Goal: Information Seeking & Learning: Learn about a topic

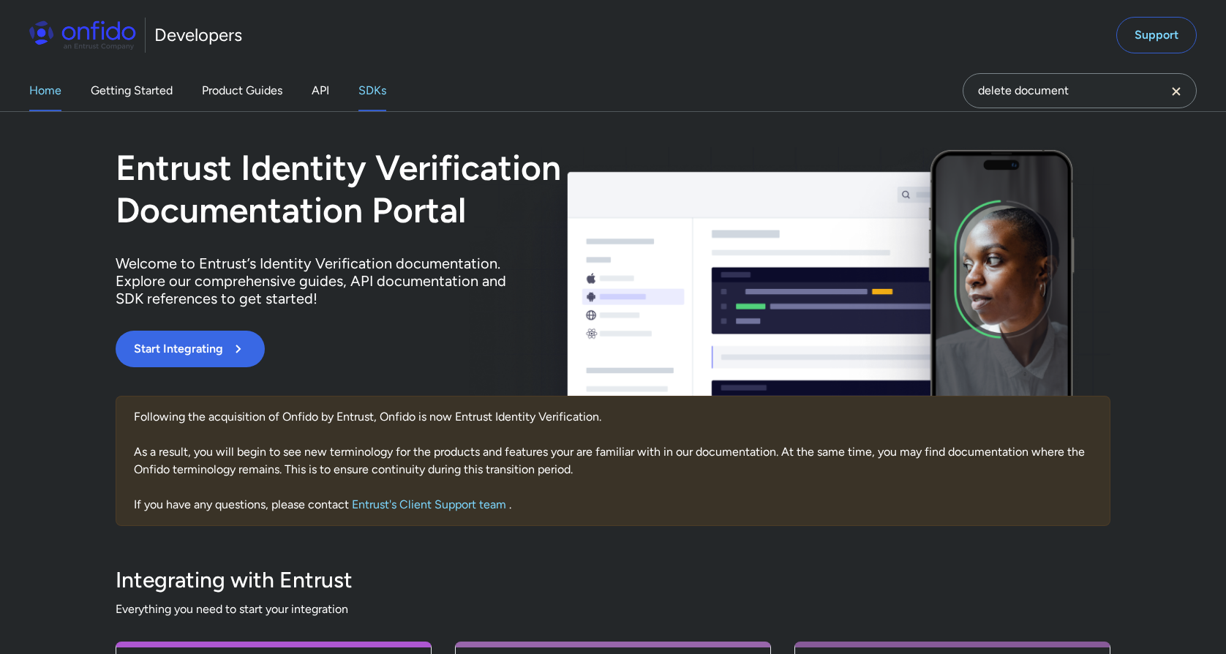
click at [373, 97] on link "SDKs" at bounding box center [373, 90] width 28 height 41
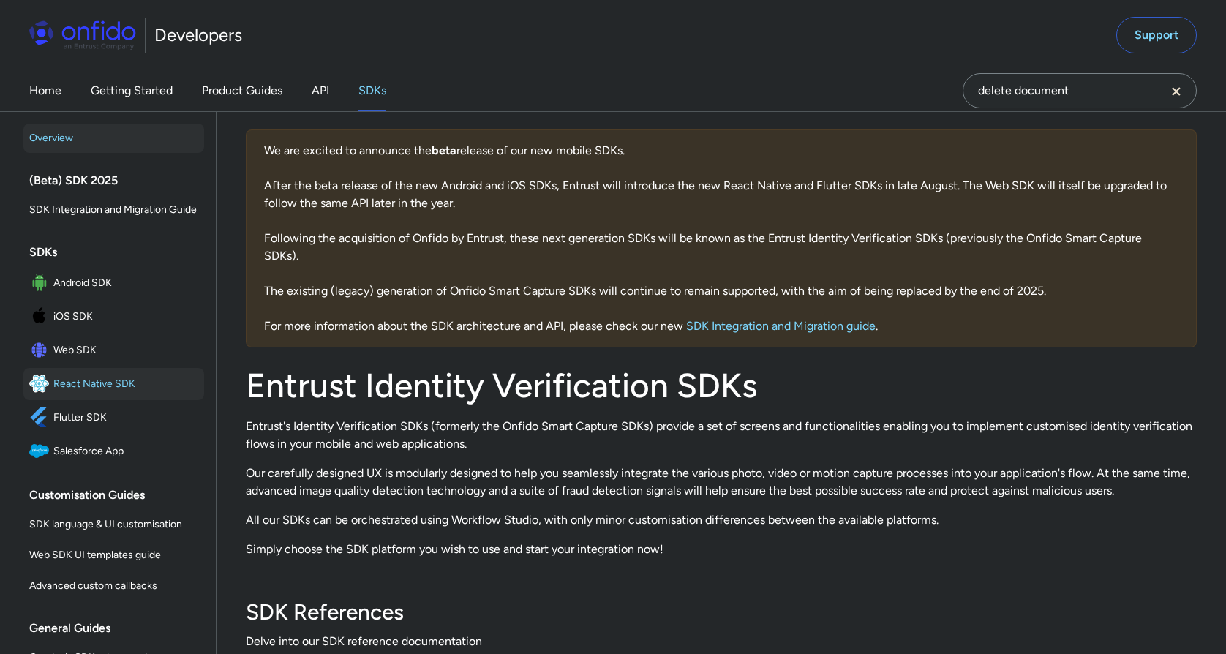
click at [114, 379] on span "React Native SDK" at bounding box center [125, 384] width 145 height 20
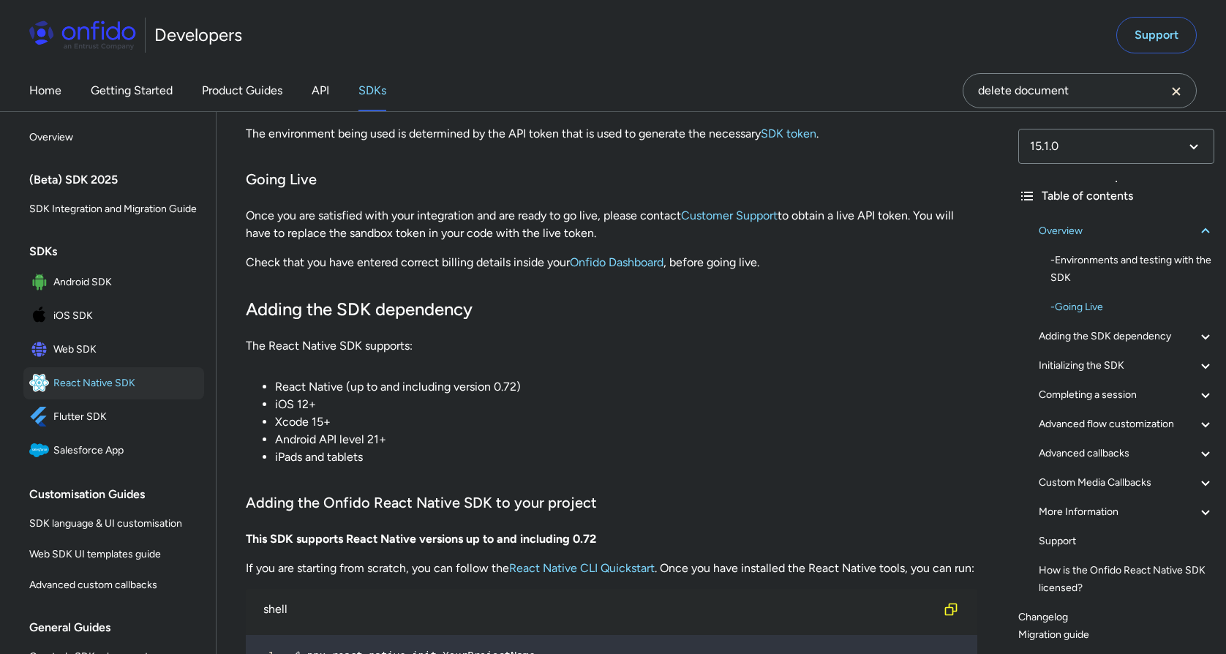
scroll to position [455, 0]
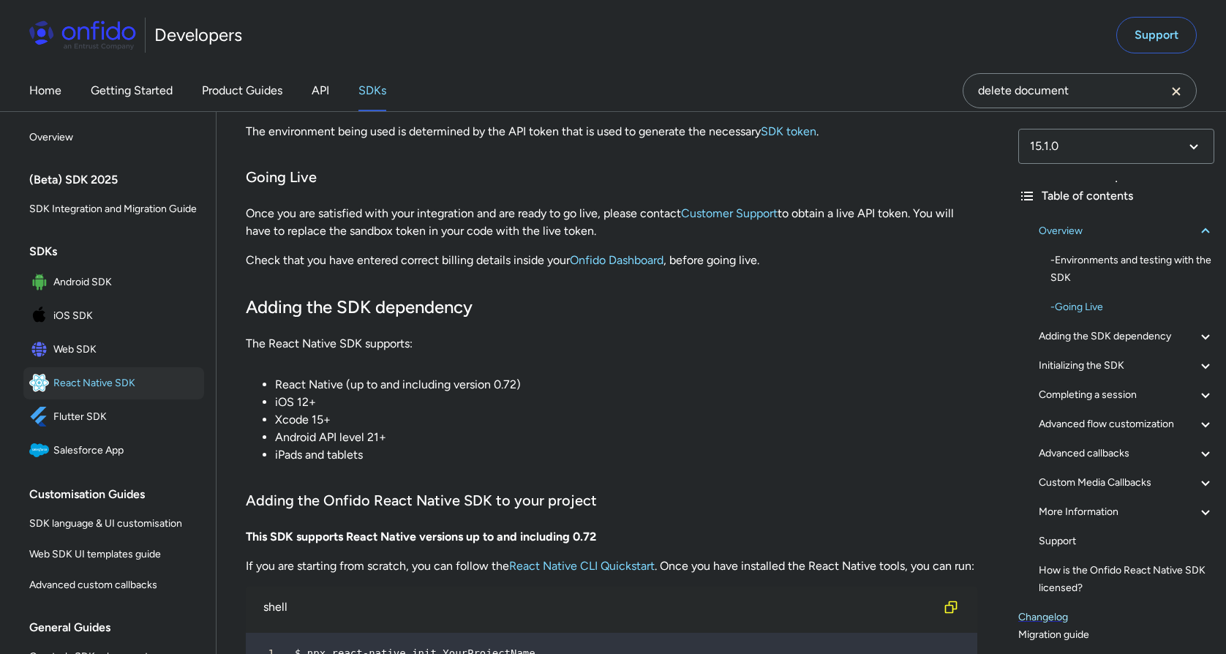
click at [1050, 618] on link "Changelog" at bounding box center [1116, 618] width 196 height 18
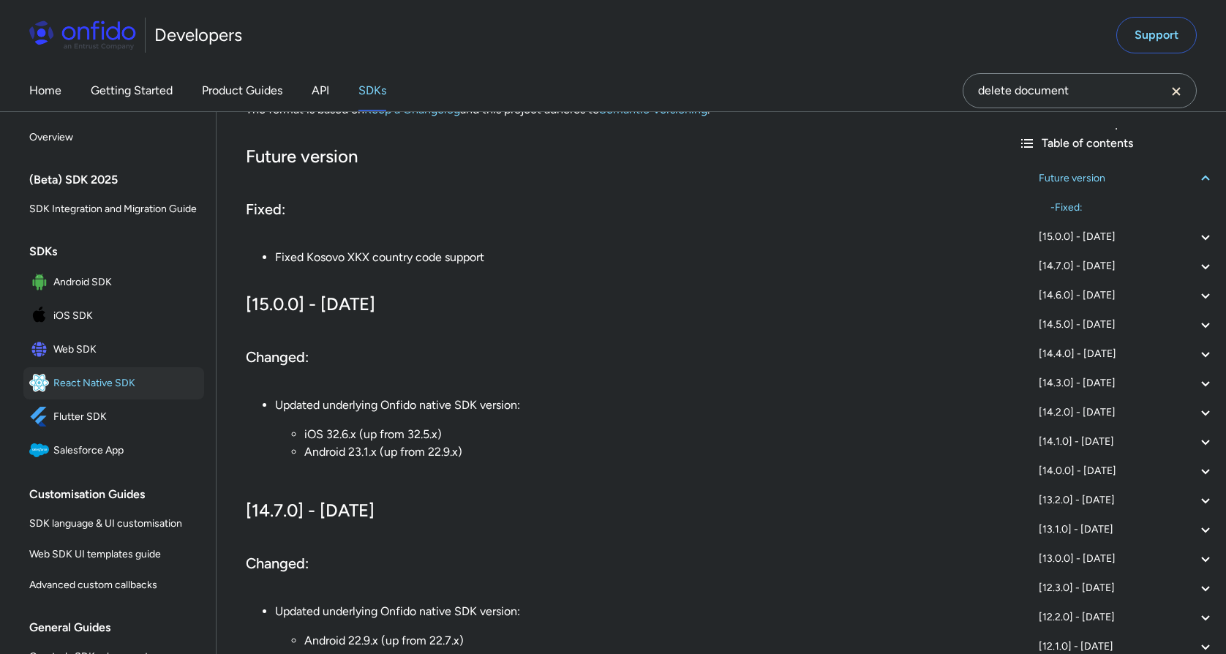
scroll to position [245, 0]
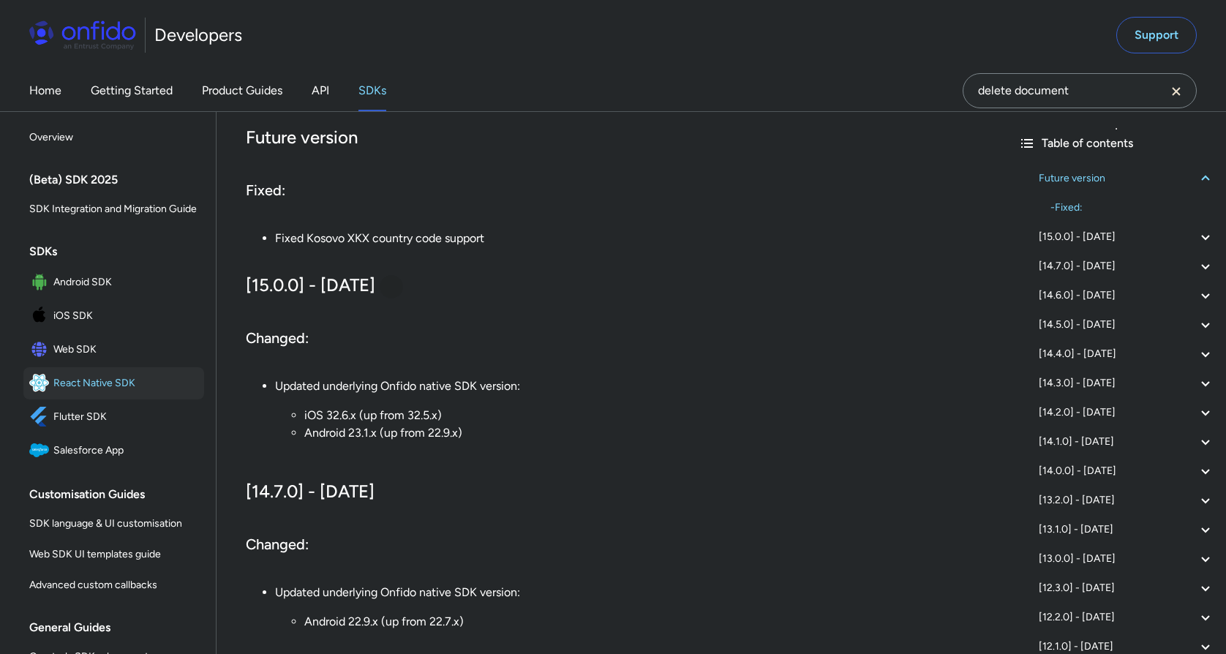
click at [397, 289] on div at bounding box center [392, 287] width 12 height 12
click at [99, 277] on span "Android SDK" at bounding box center [125, 282] width 145 height 20
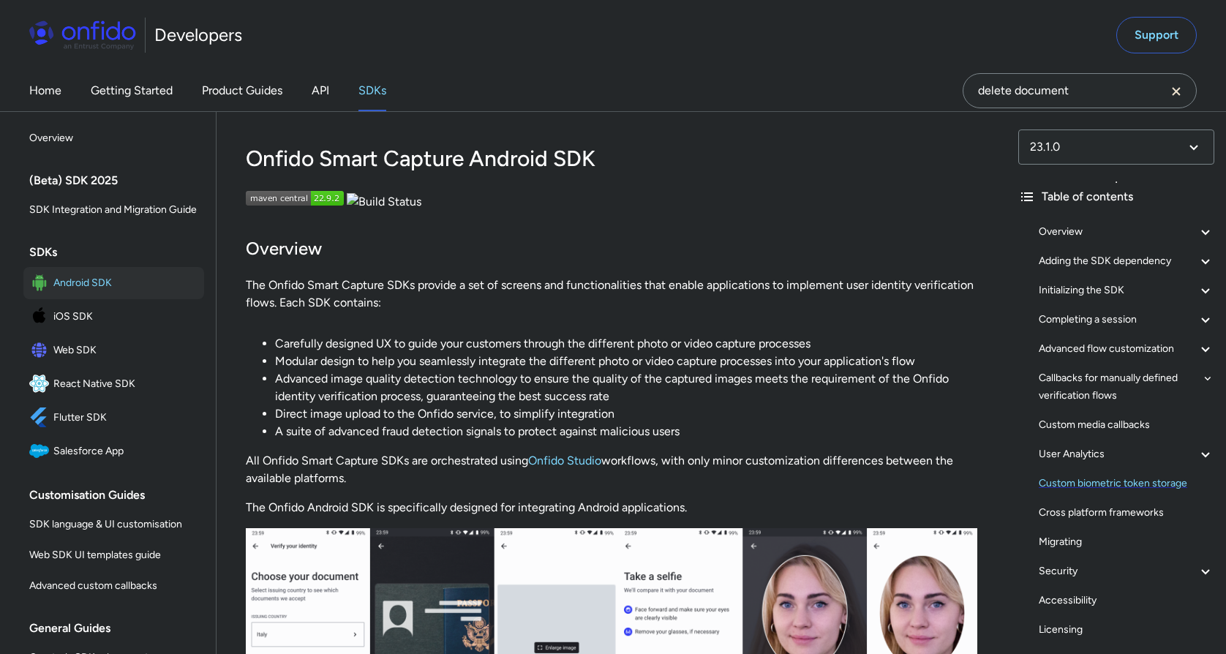
scroll to position [165, 0]
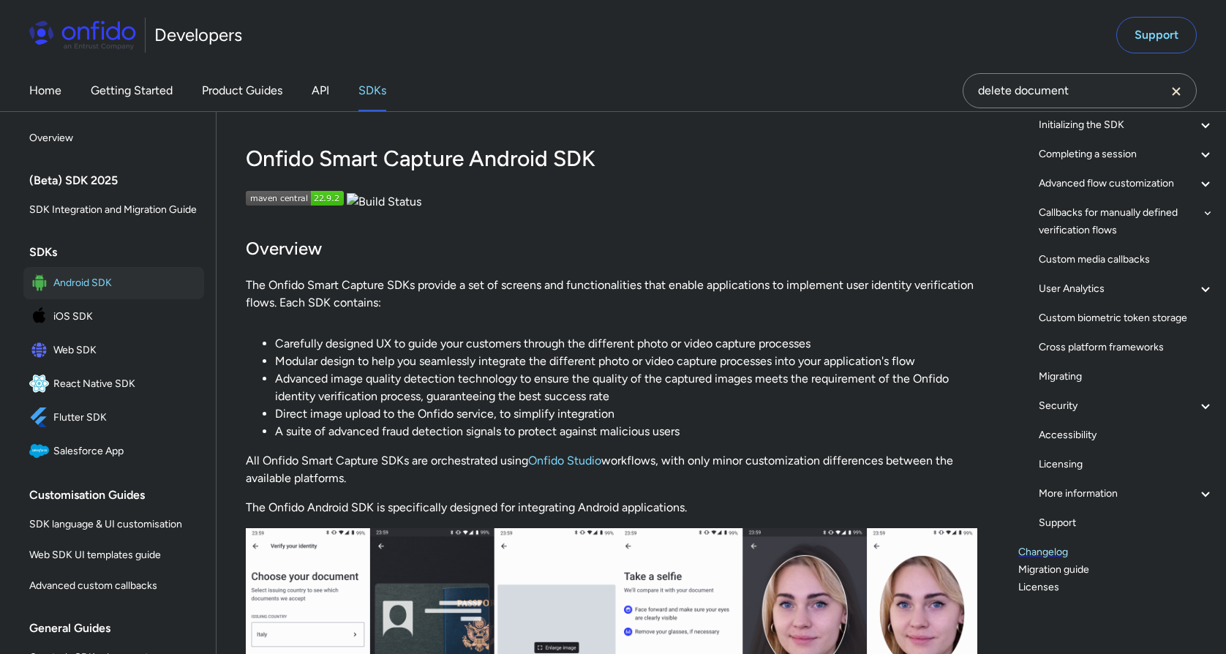
click at [1037, 552] on link "Changelog" at bounding box center [1116, 553] width 196 height 18
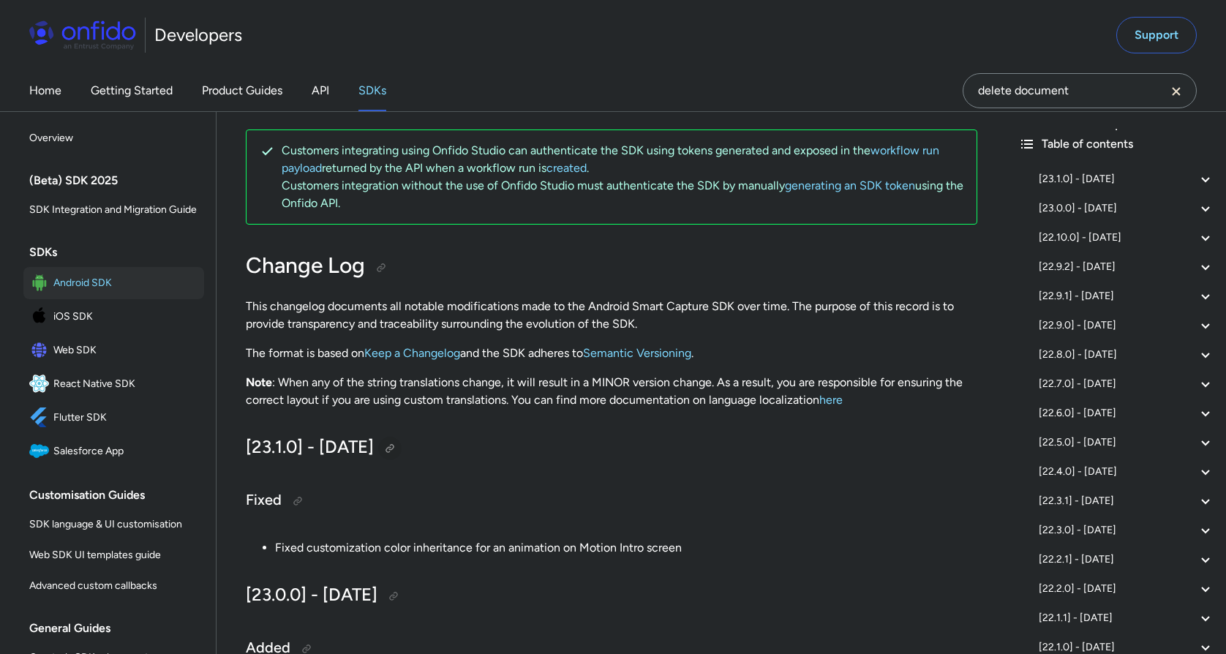
click at [396, 448] on div at bounding box center [390, 449] width 12 height 12
click at [396, 452] on div at bounding box center [390, 449] width 12 height 12
click at [300, 503] on div at bounding box center [298, 501] width 12 height 12
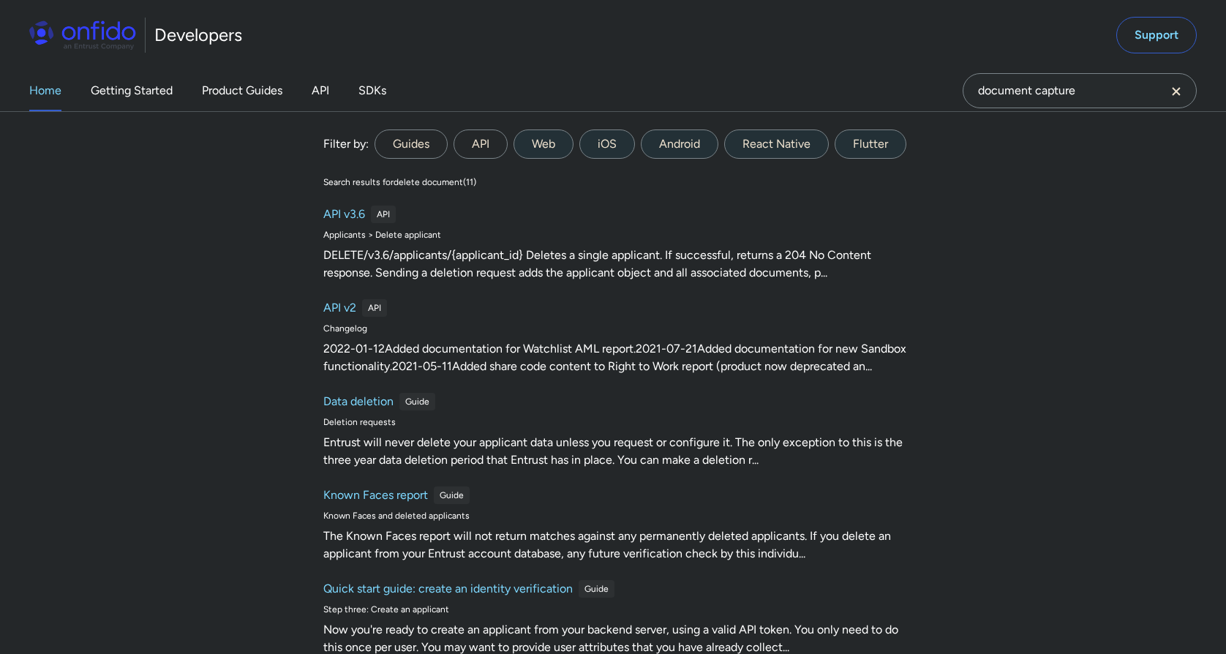
type input "document capture"
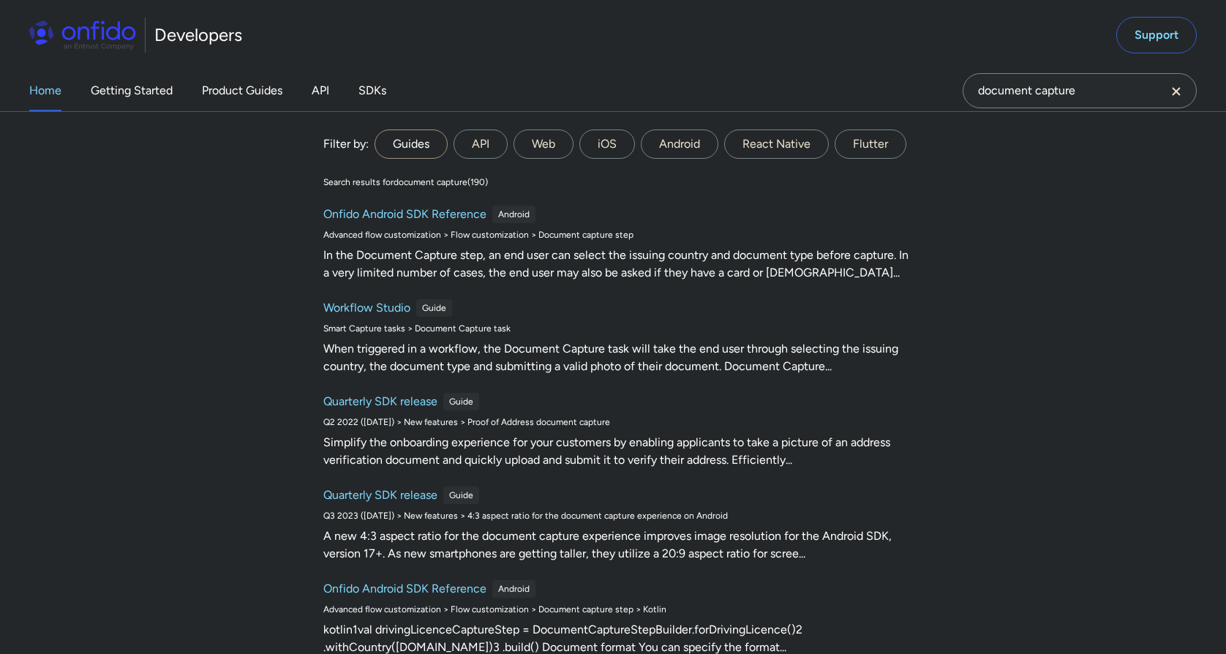
click at [397, 148] on label "Guides" at bounding box center [411, 144] width 73 height 29
click at [0, 0] on input "Guides" at bounding box center [0, 0] width 0 height 0
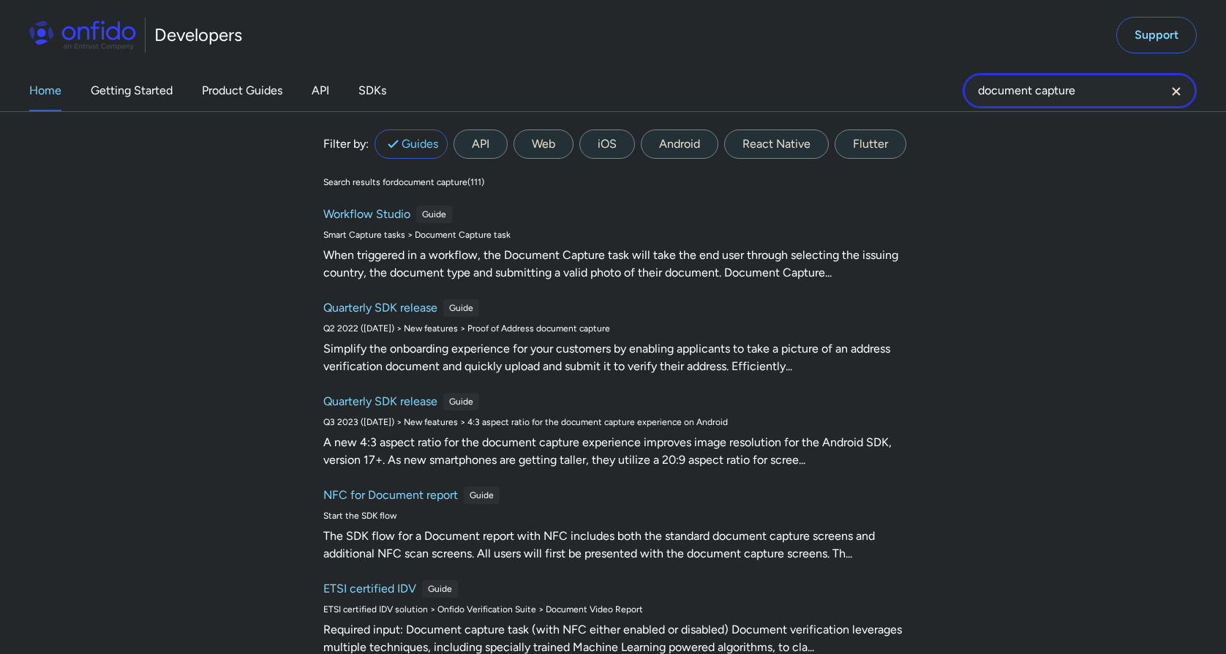
drag, startPoint x: 1095, startPoint y: 94, endPoint x: 1077, endPoint y: 97, distance: 17.8
click at [1077, 97] on input "document capture" at bounding box center [1080, 90] width 234 height 35
click at [145, 101] on link "Getting Started" at bounding box center [132, 90] width 82 height 41
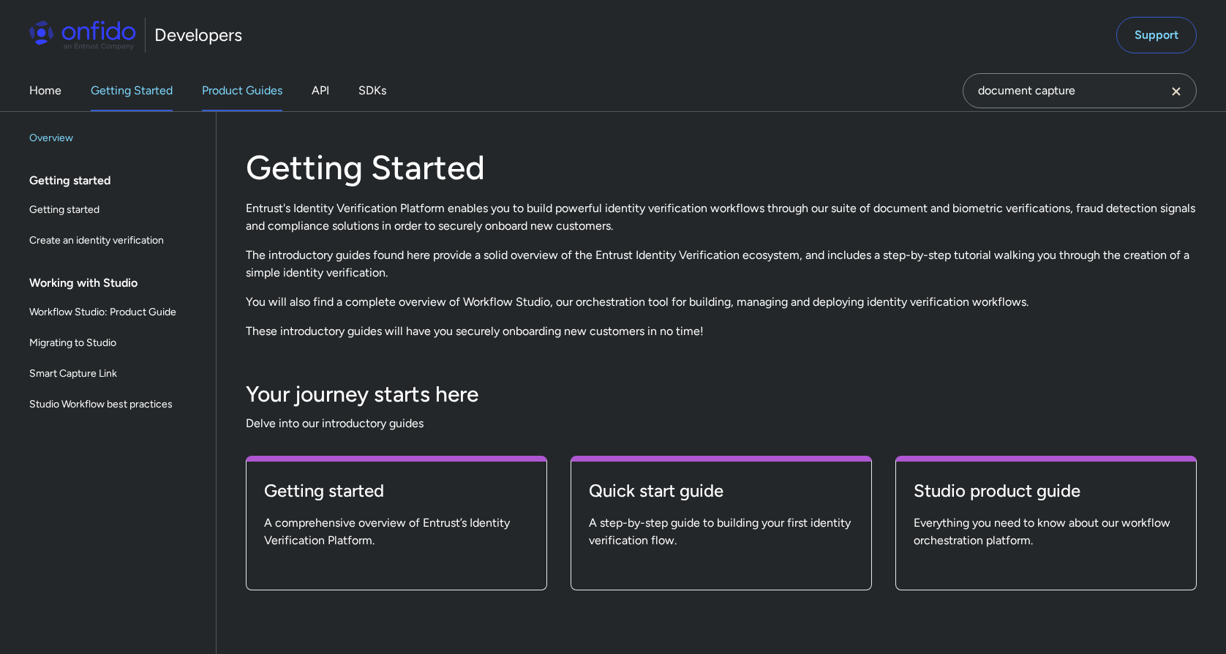
click at [271, 84] on link "Product Guides" at bounding box center [242, 90] width 80 height 41
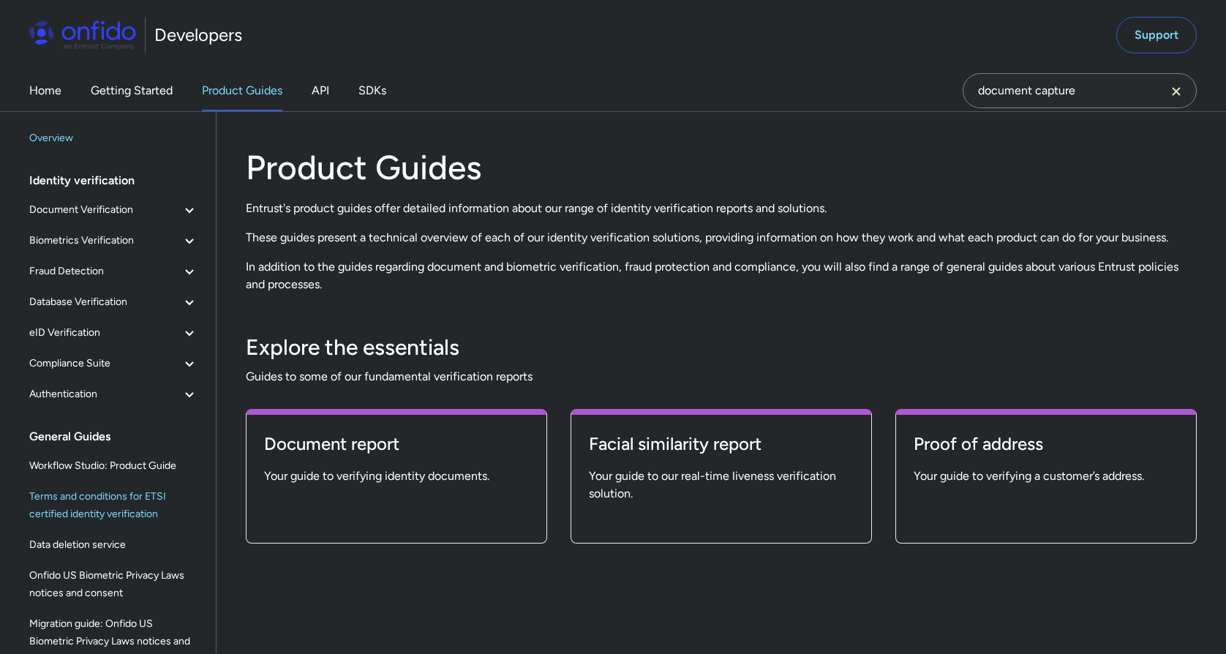
scroll to position [121, 0]
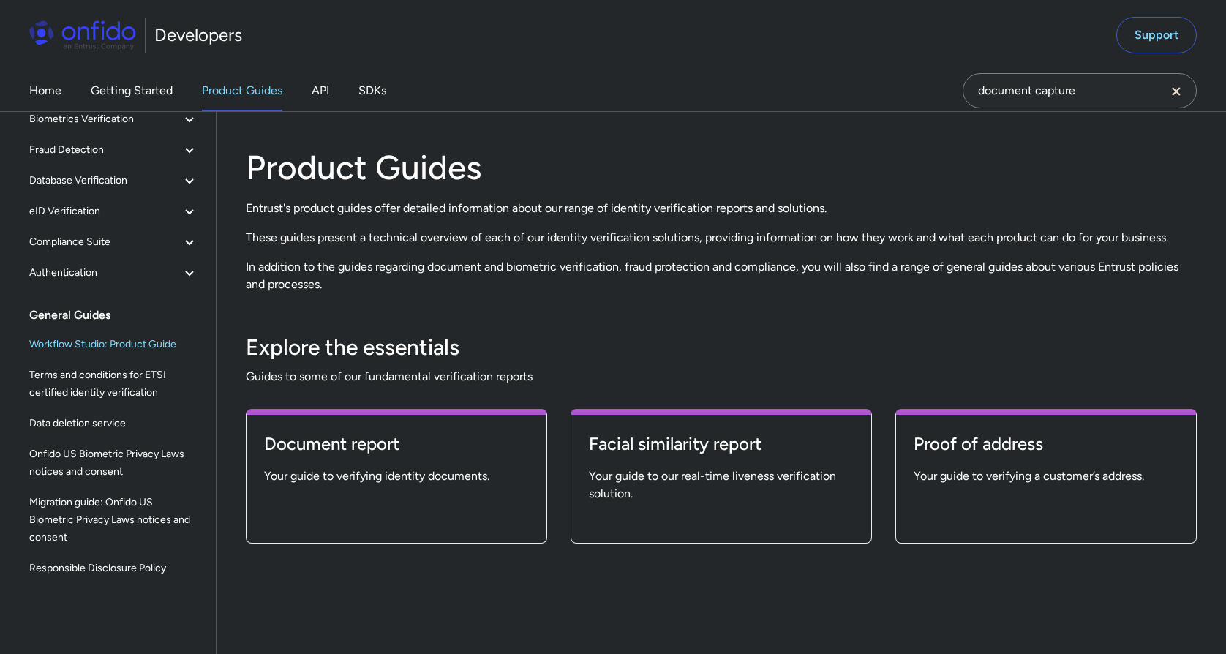
click at [119, 350] on span "Workflow Studio: Product Guide" at bounding box center [113, 345] width 169 height 18
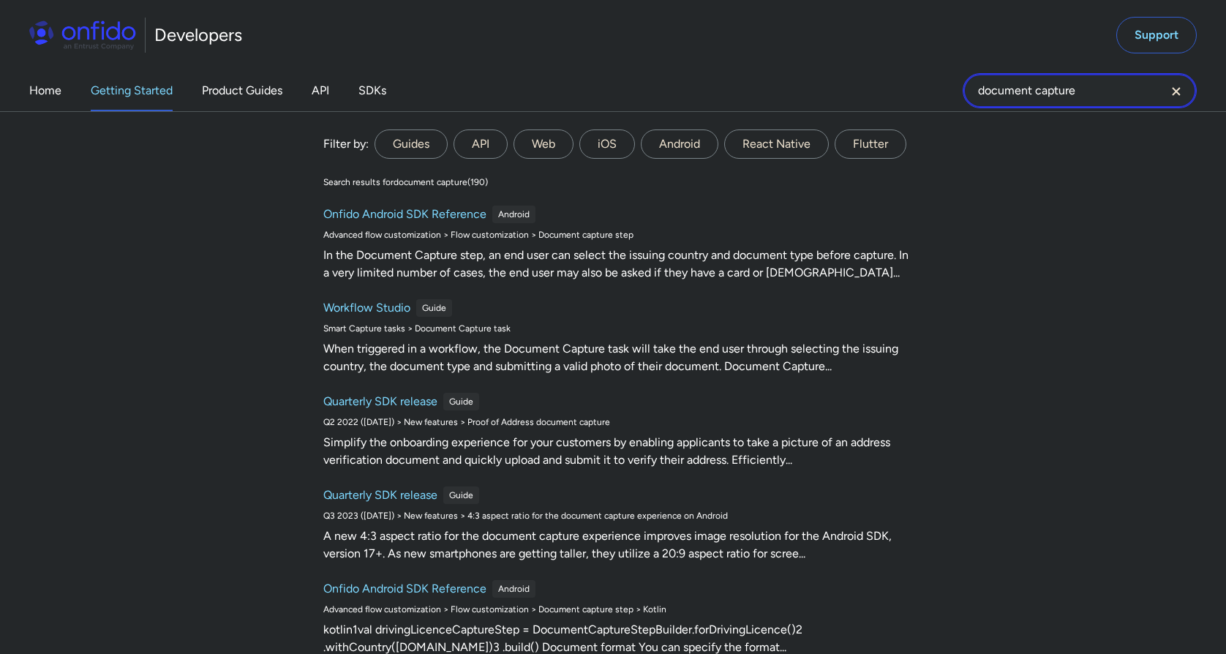
drag, startPoint x: 1086, startPoint y: 99, endPoint x: 909, endPoint y: 85, distance: 177.6
click at [909, 85] on div "Home Getting Started Product Guides API SDKs document capture document capture …" at bounding box center [613, 90] width 1226 height 41
type input "migration"
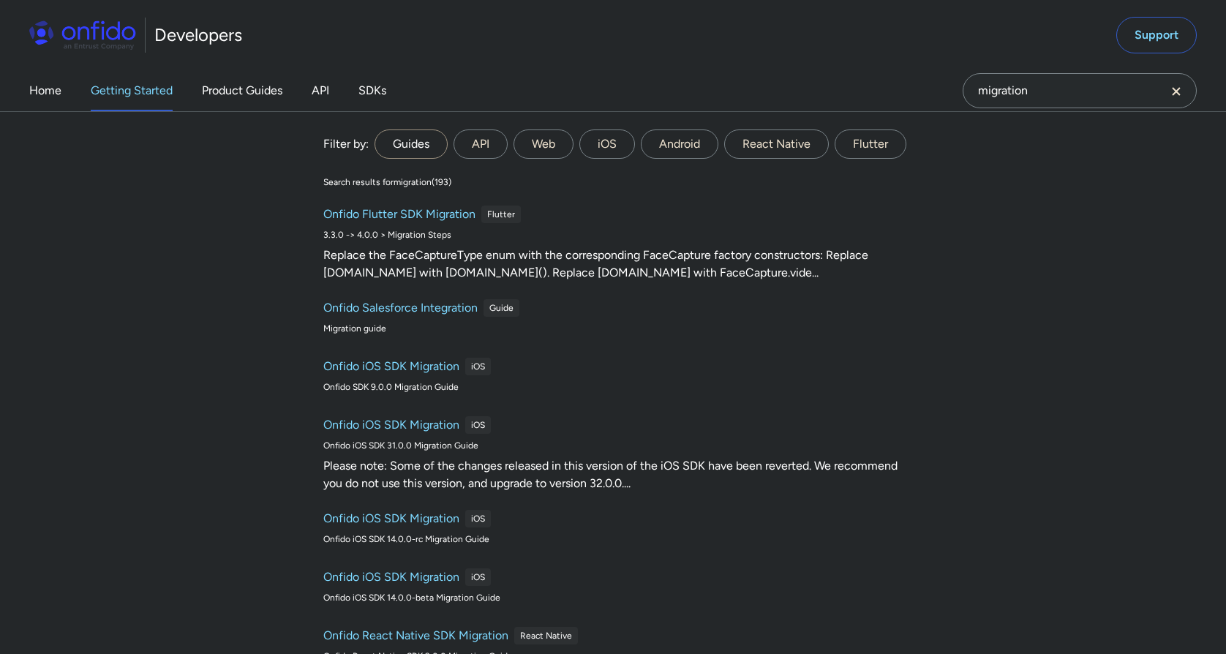
click at [430, 140] on label "Guides" at bounding box center [411, 144] width 73 height 29
click at [0, 0] on input "Guides" at bounding box center [0, 0] width 0 height 0
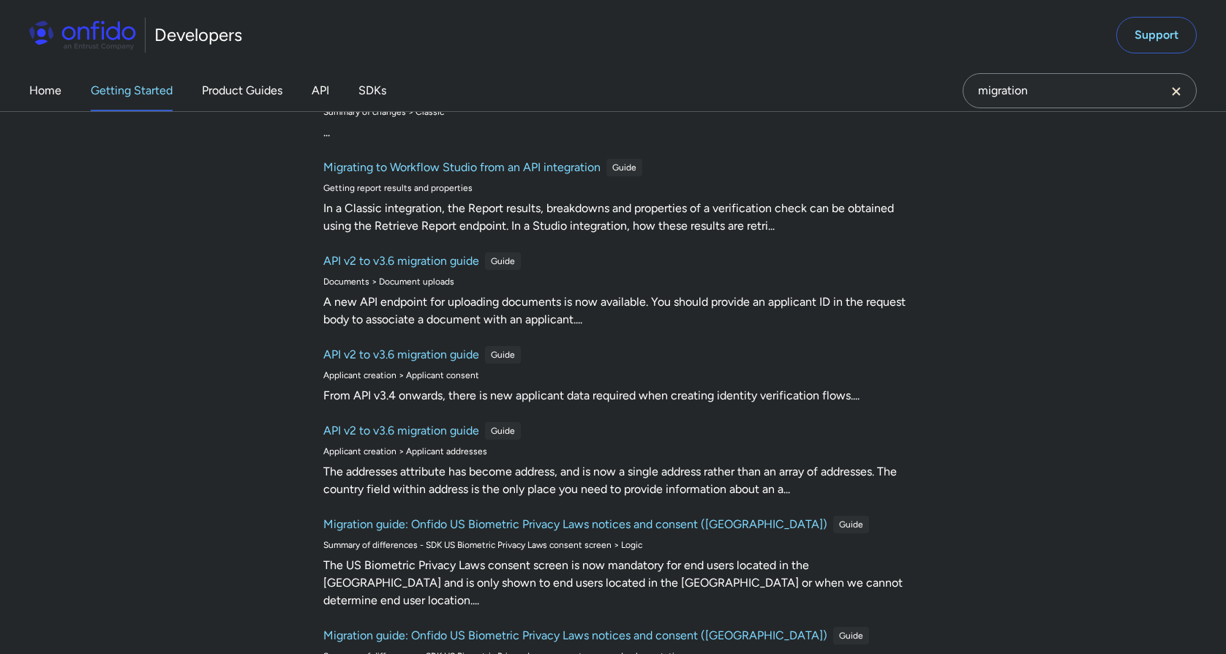
scroll to position [2170, 0]
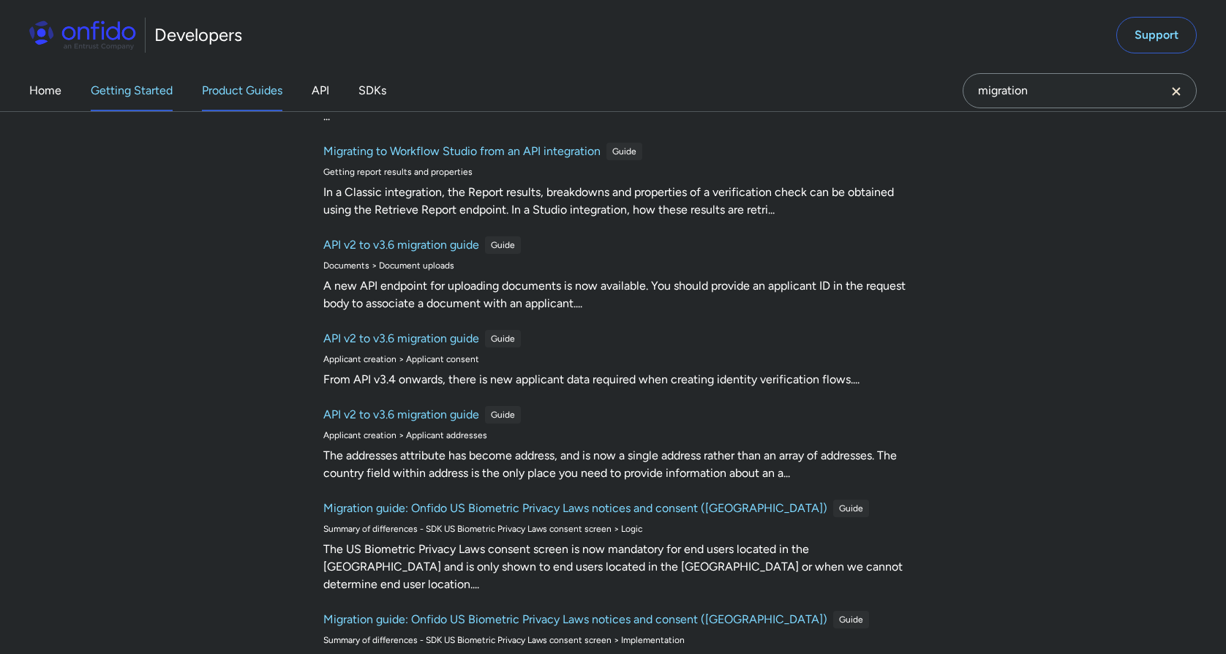
click at [227, 88] on link "Product Guides" at bounding box center [242, 90] width 80 height 41
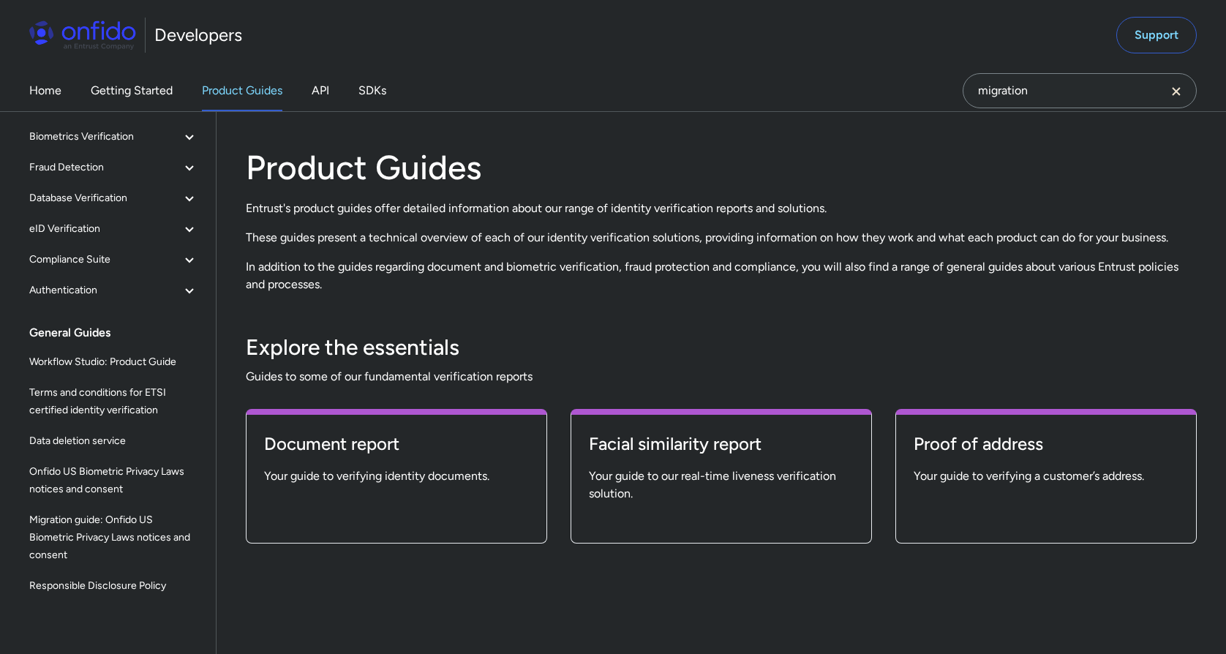
scroll to position [121, 0]
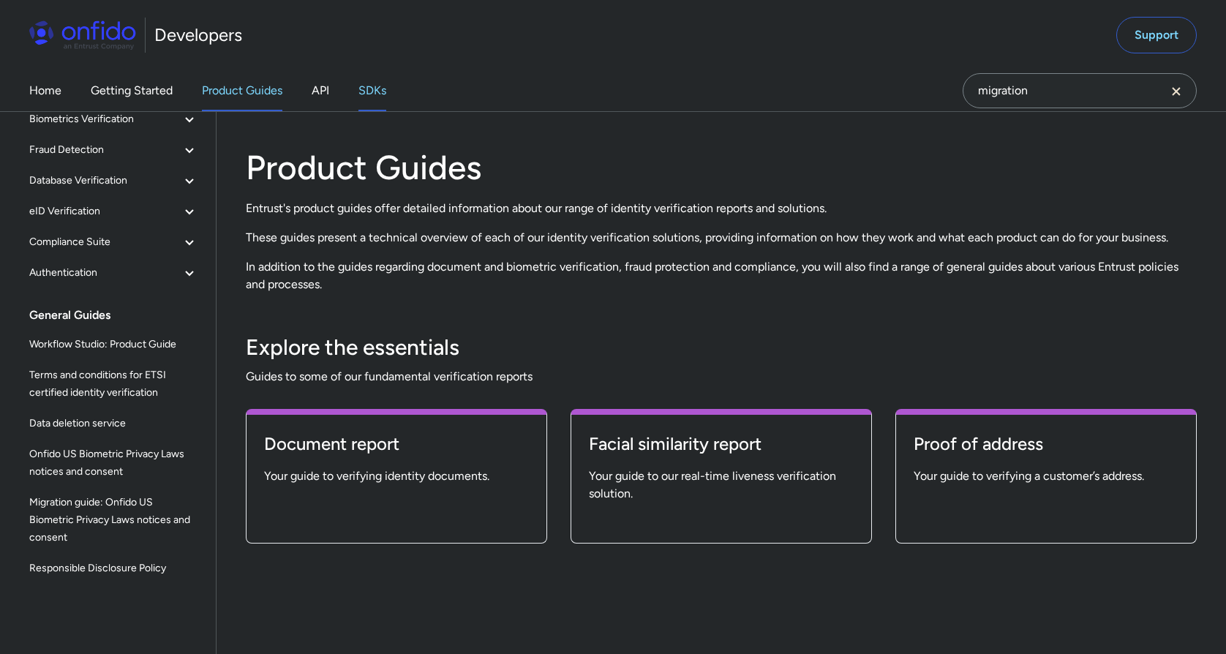
click at [369, 94] on link "SDKs" at bounding box center [373, 90] width 28 height 41
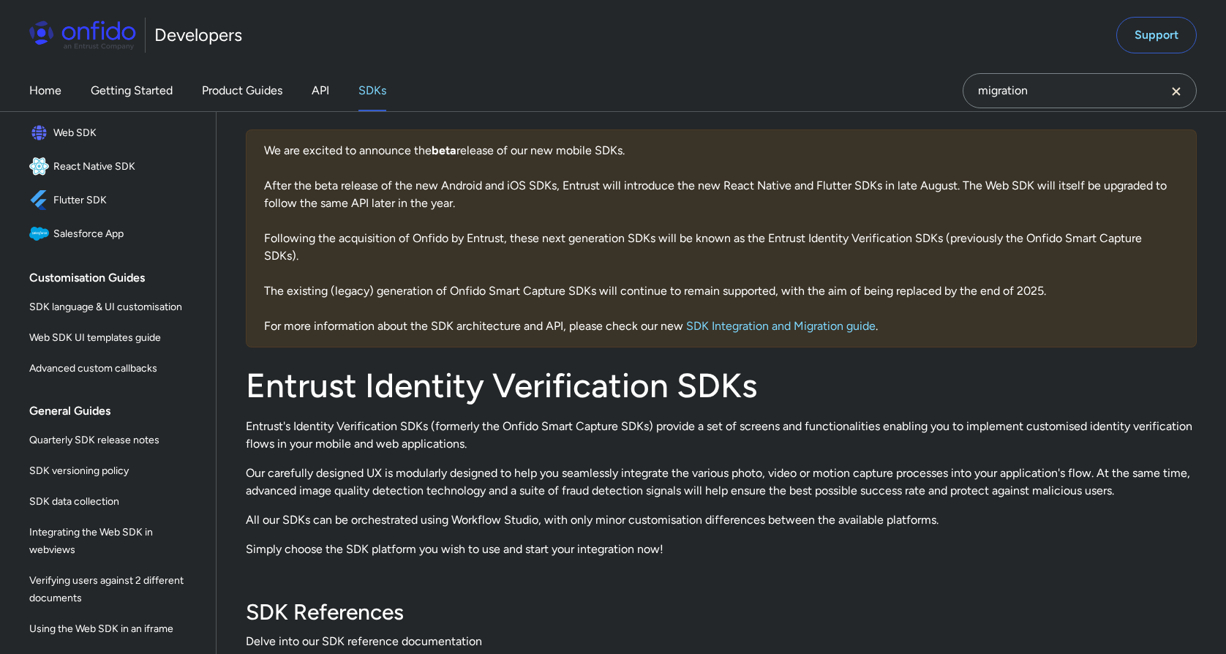
scroll to position [219, 0]
click at [145, 307] on span "SDK language & UI customisation" at bounding box center [113, 305] width 169 height 18
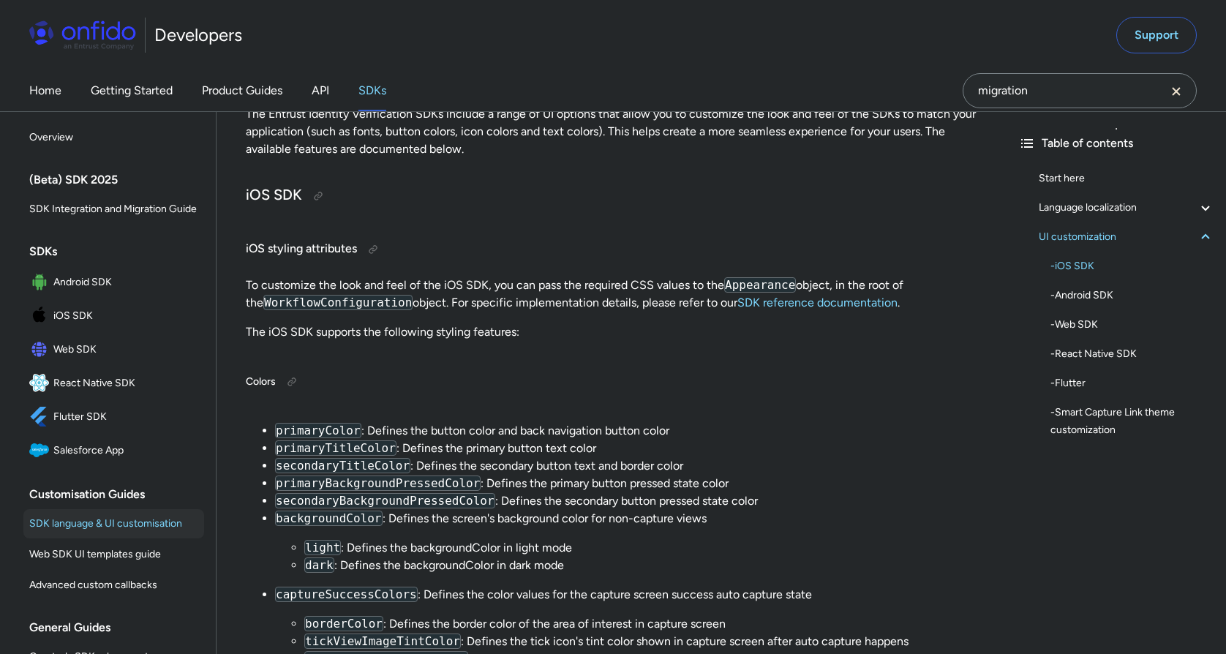
scroll to position [3177, 0]
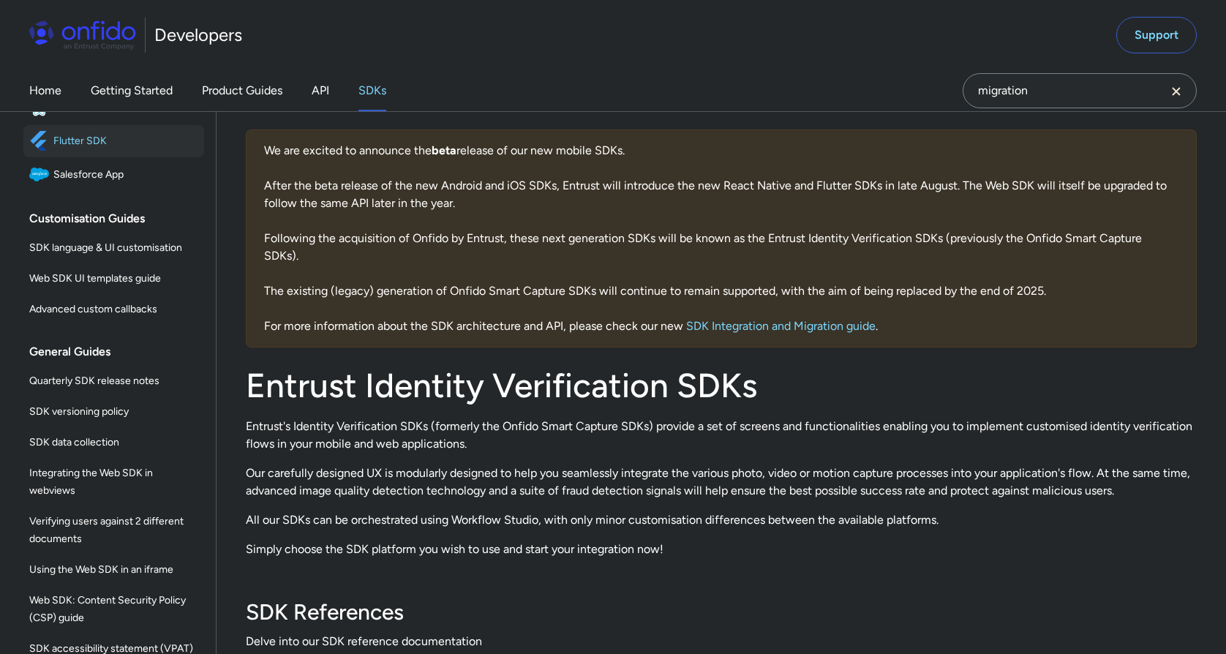
scroll to position [208, 0]
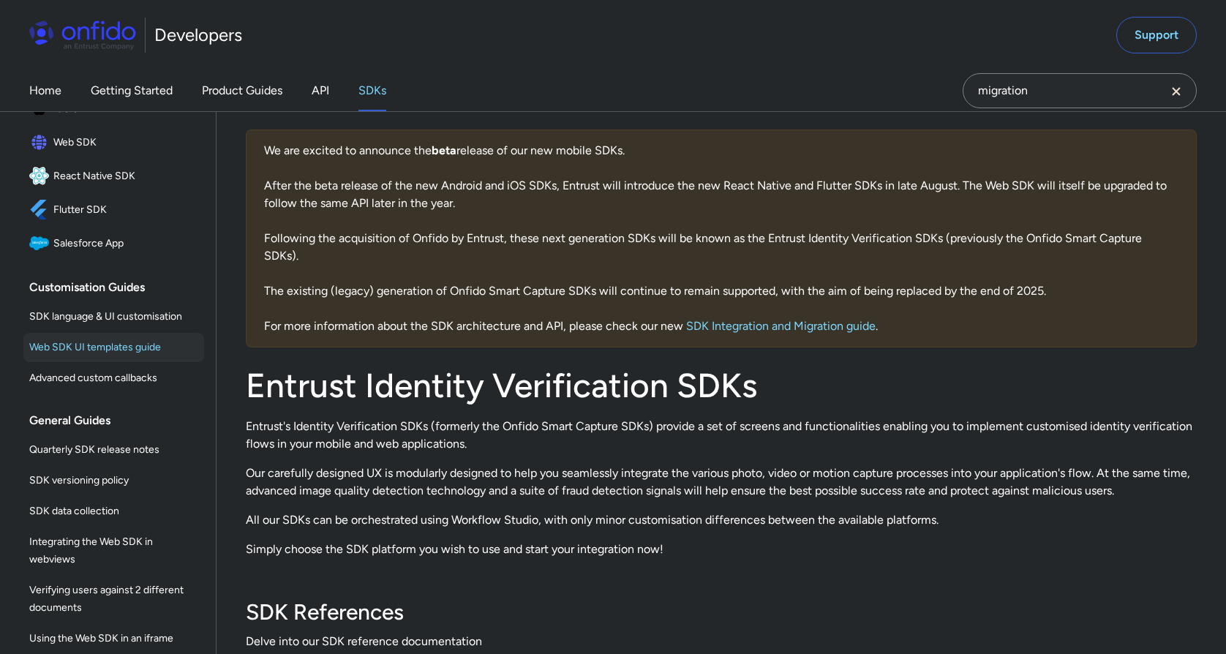
click at [138, 346] on span "Web SDK UI templates guide" at bounding box center [113, 348] width 169 height 18
